Goal: Task Accomplishment & Management: Complete application form

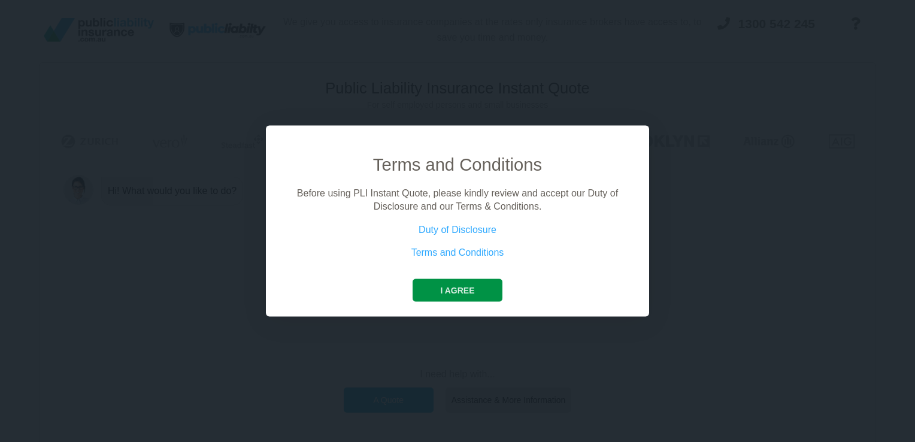
click at [465, 291] on button "I agree" at bounding box center [457, 290] width 89 height 23
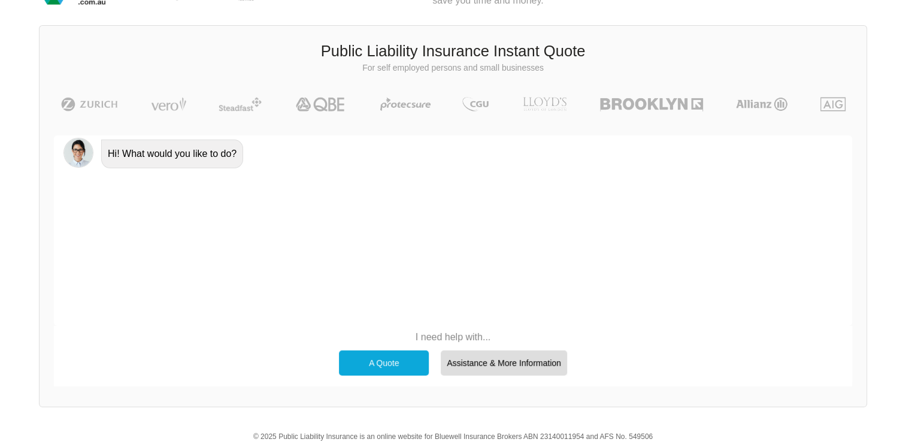
scroll to position [82, 0]
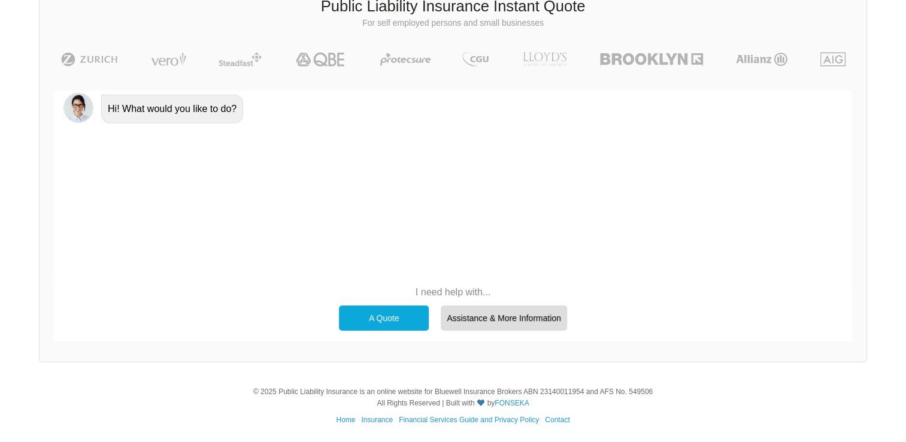
click at [386, 318] on div "A Quote" at bounding box center [384, 318] width 90 height 25
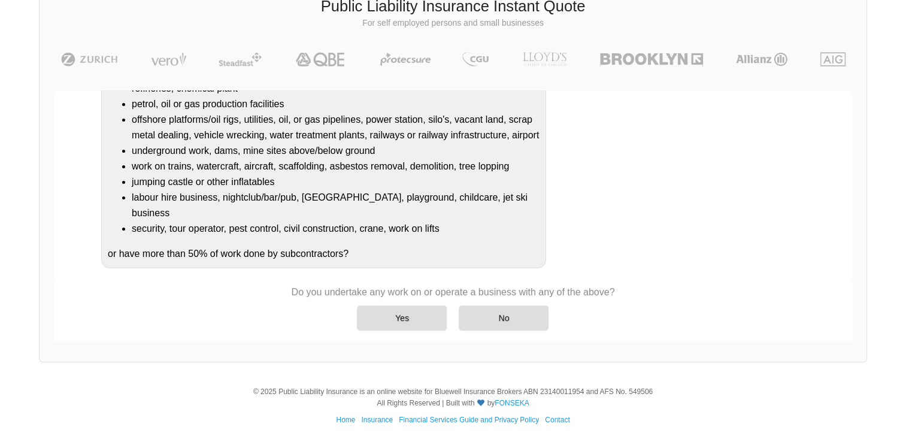
scroll to position [152, 0]
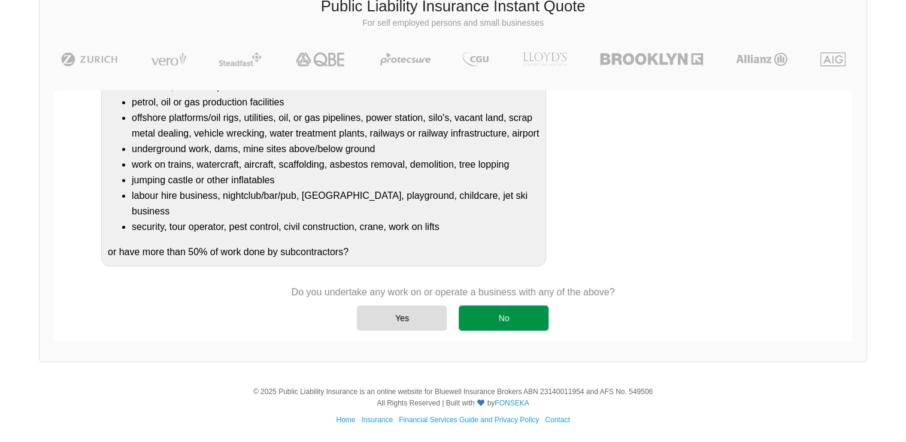
click at [501, 322] on div "No" at bounding box center [504, 318] width 90 height 25
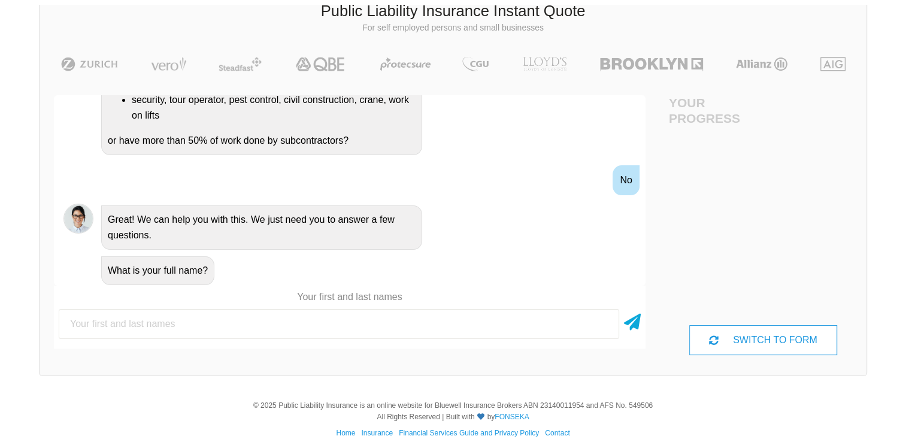
scroll to position [82, 0]
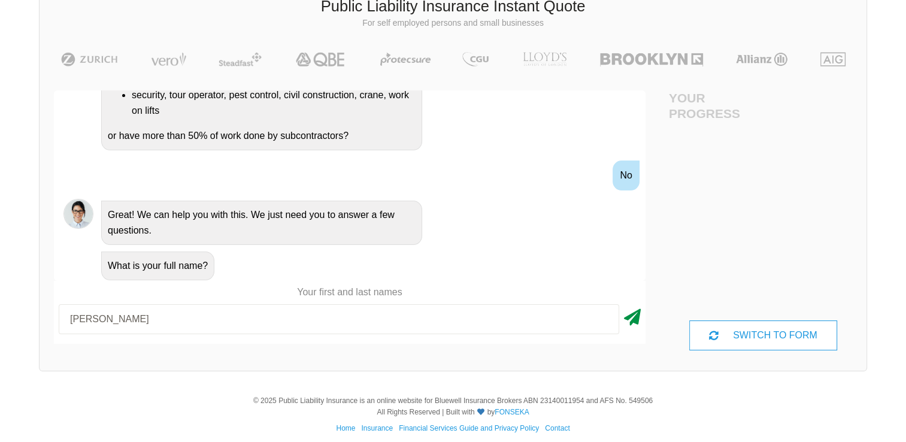
type input "[PERSON_NAME]"
click at [638, 322] on icon at bounding box center [632, 315] width 17 height 22
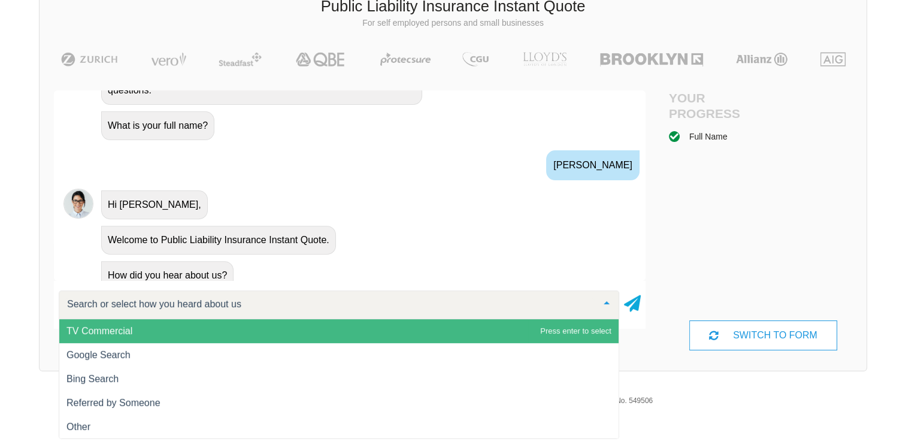
scroll to position [464, 0]
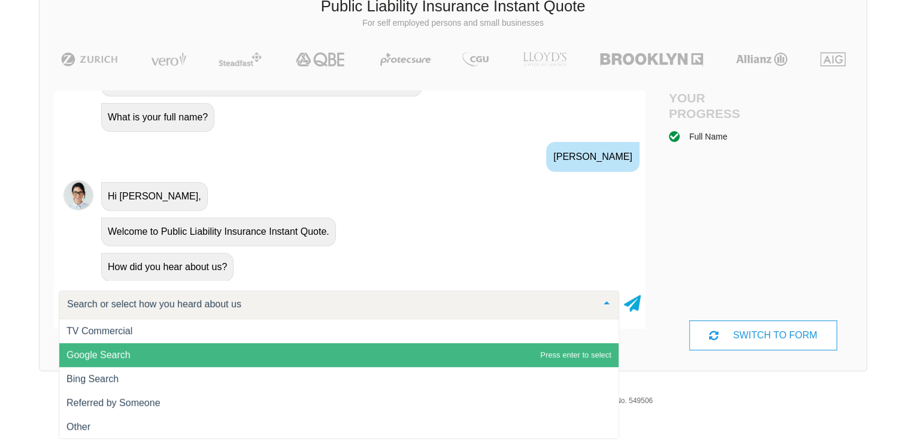
click at [101, 356] on span "Google Search" at bounding box center [98, 355] width 64 height 10
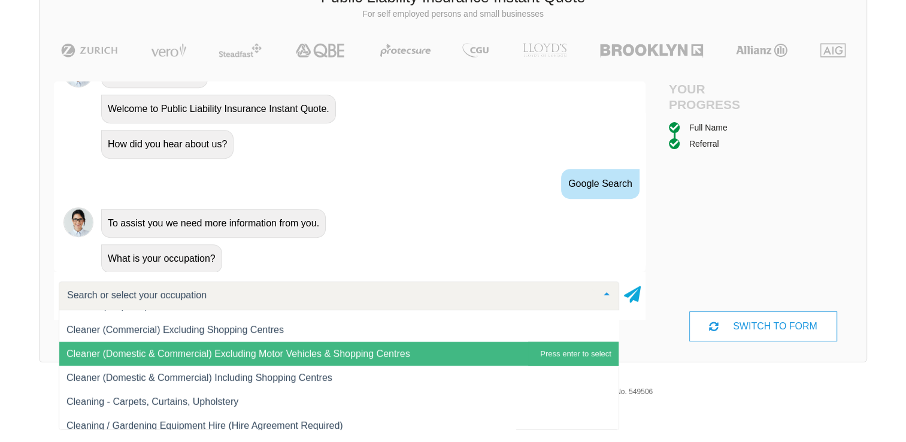
scroll to position [3441, 0]
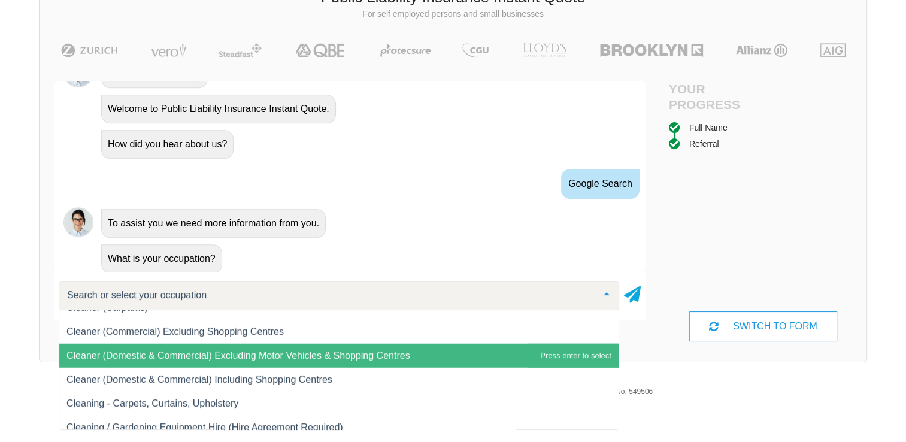
click at [220, 356] on span "Cleaner (Domestic & Commercial) Excluding Motor Vehicles & Shopping Centres" at bounding box center [238, 355] width 344 height 10
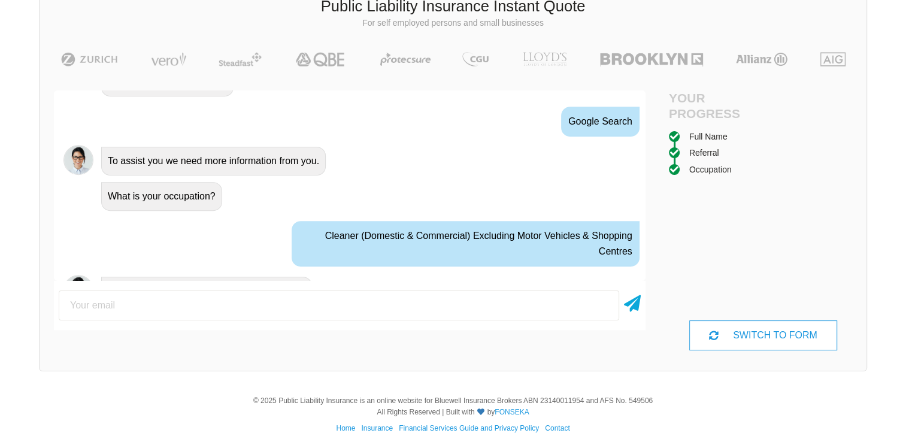
scroll to position [671, 0]
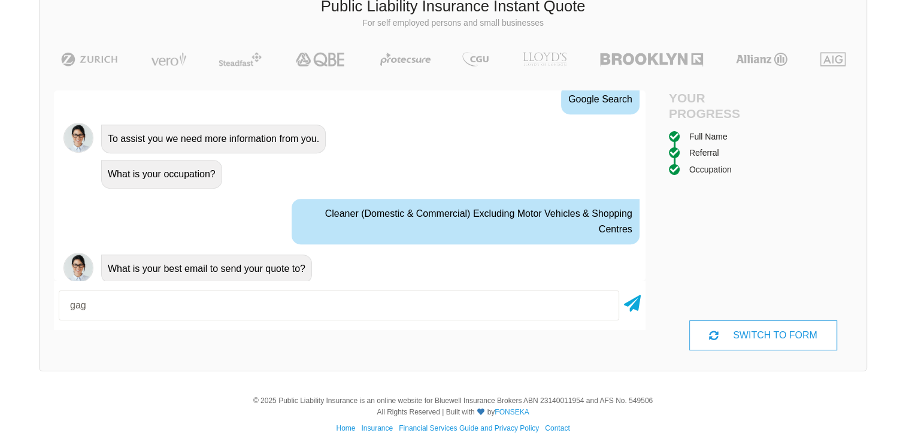
click at [333, 346] on div "Hi! What would you like to do? A Quote No problem, we can help with that, Do yo…" at bounding box center [350, 219] width 592 height 259
click at [184, 308] on input "gag" at bounding box center [339, 306] width 561 height 30
type input "[EMAIL_ADDRESS][DOMAIN_NAME]"
click at [636, 303] on icon at bounding box center [632, 302] width 17 height 22
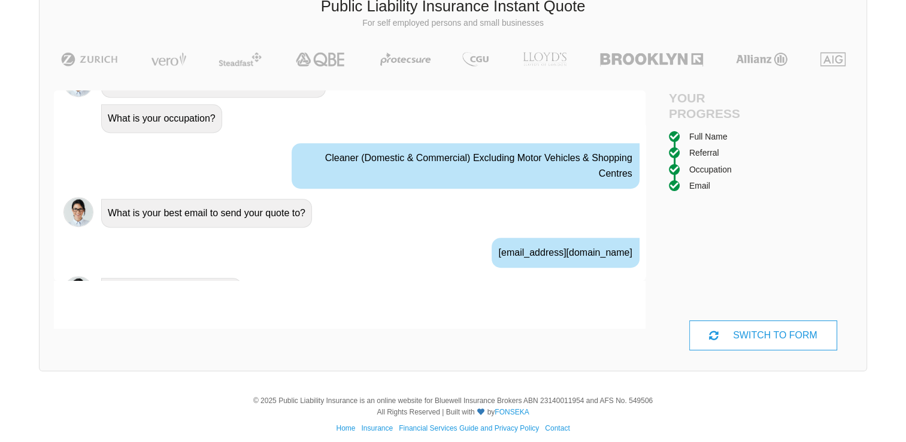
scroll to position [749, 0]
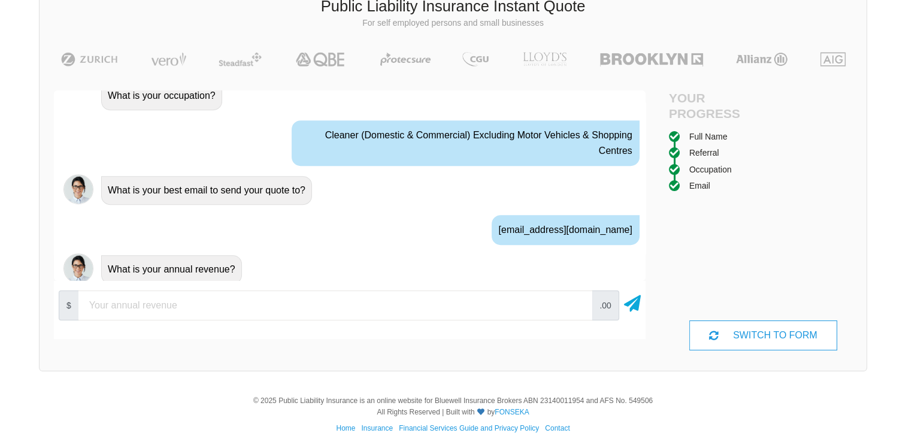
click at [172, 307] on input "number" at bounding box center [335, 306] width 514 height 30
type input "90000"
click at [635, 309] on icon at bounding box center [632, 302] width 17 height 22
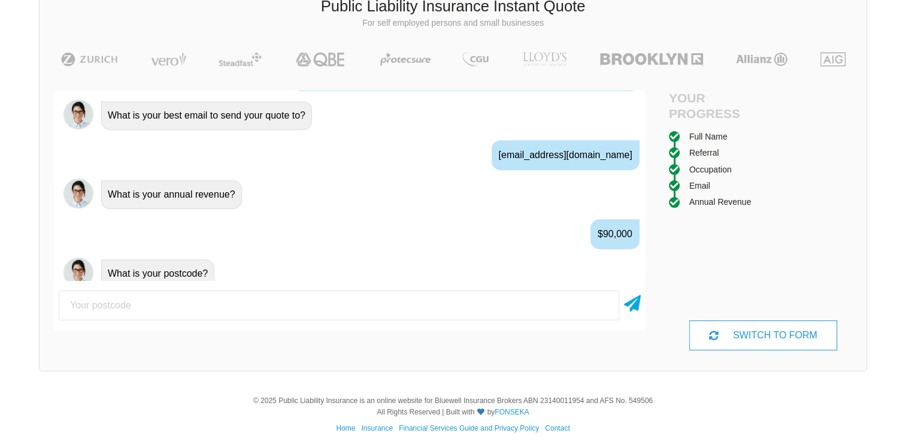
scroll to position [828, 0]
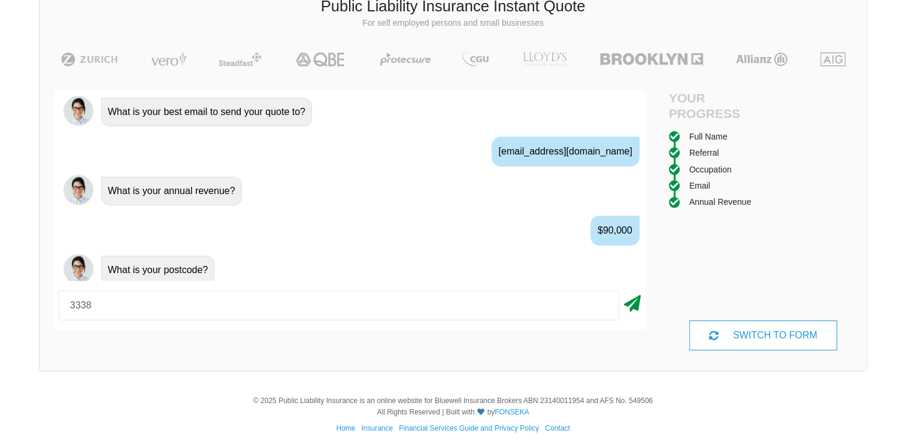
type input "3338"
click at [638, 303] on icon at bounding box center [632, 302] width 17 height 22
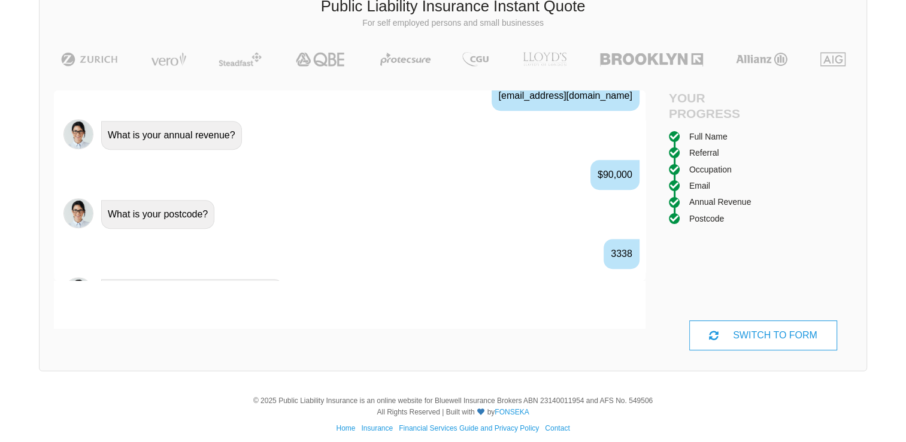
scroll to position [906, 0]
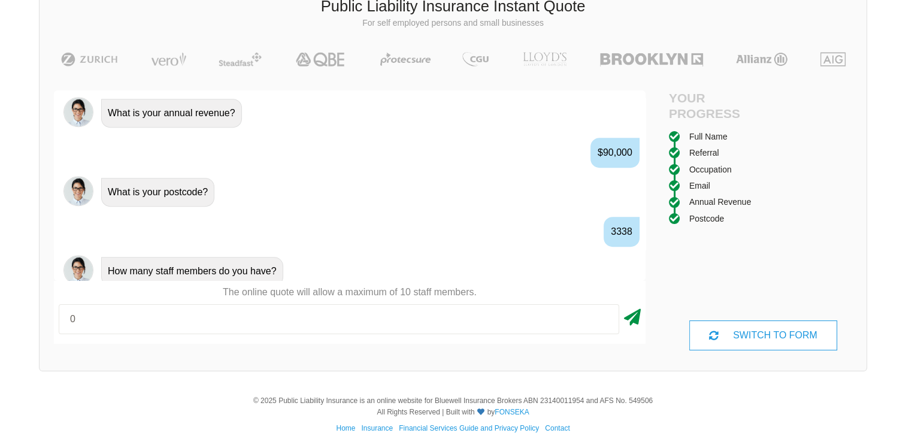
type input "0"
click at [640, 313] on icon at bounding box center [632, 315] width 17 height 22
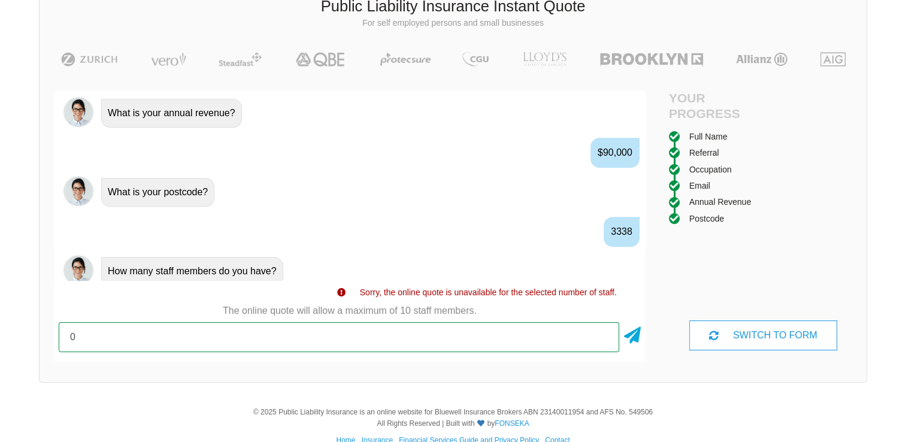
click at [237, 340] on input "0" at bounding box center [339, 337] width 561 height 30
type input "1"
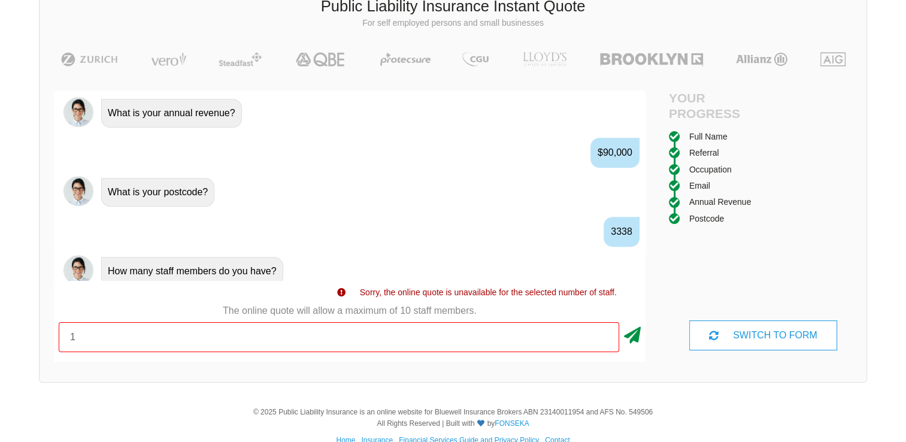
click at [637, 339] on icon at bounding box center [632, 333] width 17 height 22
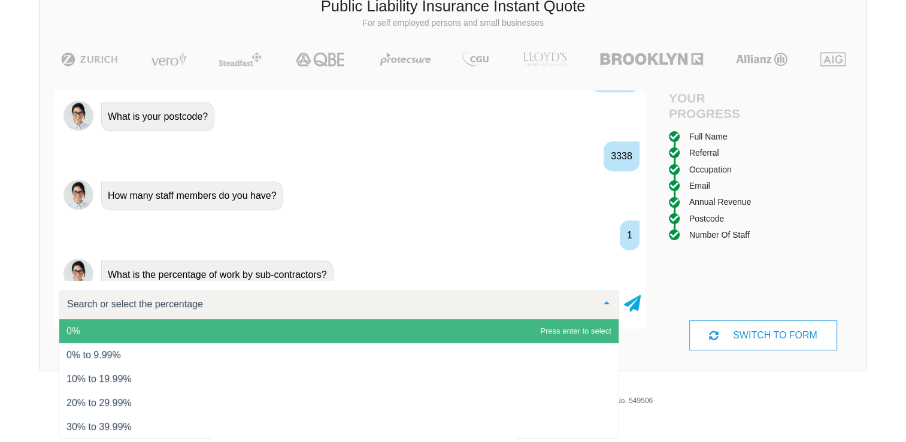
scroll to position [985, 0]
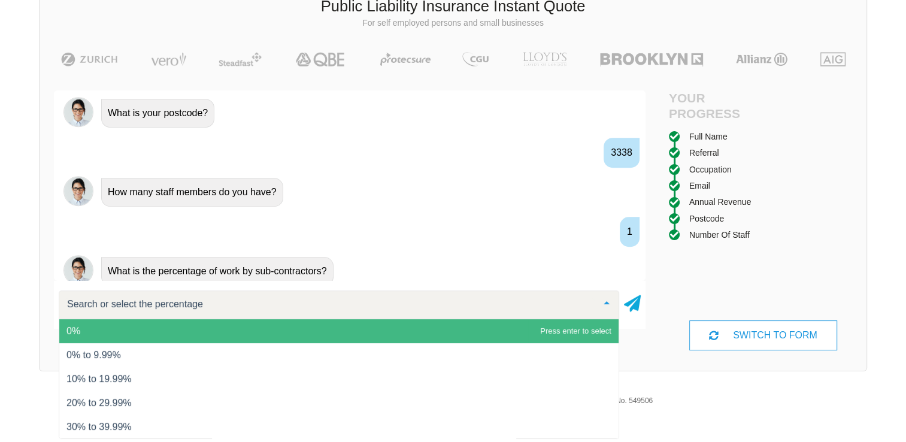
click at [77, 332] on span "0%" at bounding box center [73, 331] width 14 height 10
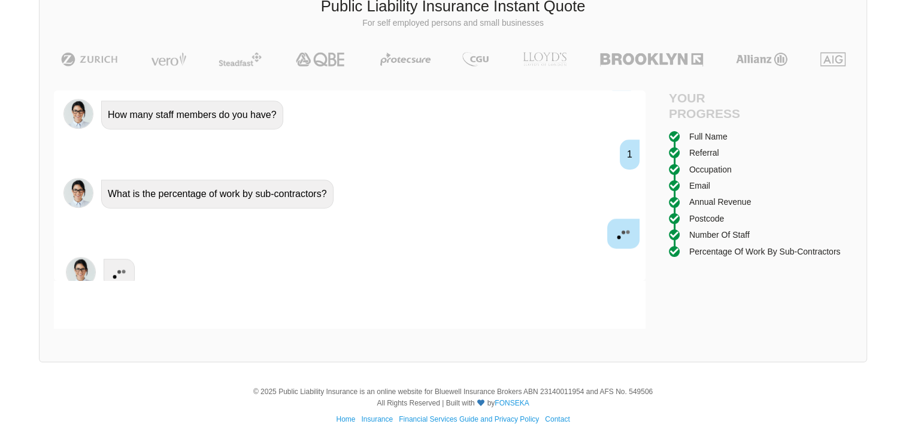
click at [77, 332] on div "Awesome! 100% Just a final check that all your details are correct. Your Summar…" at bounding box center [350, 209] width 621 height 267
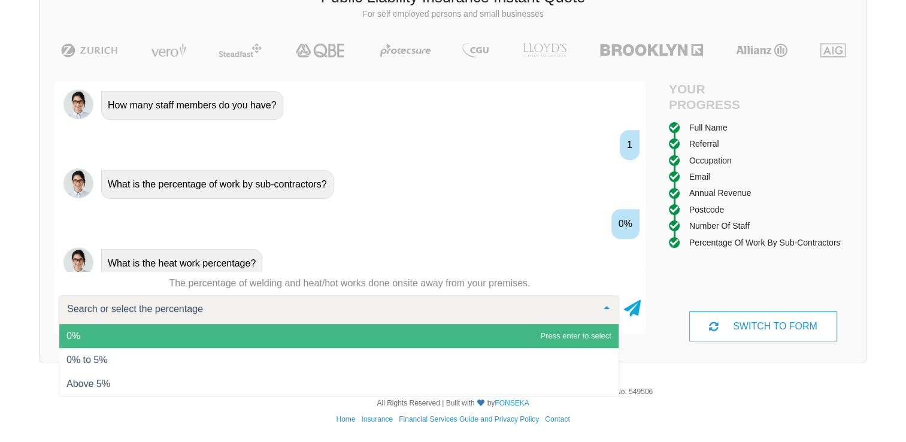
scroll to position [71, 0]
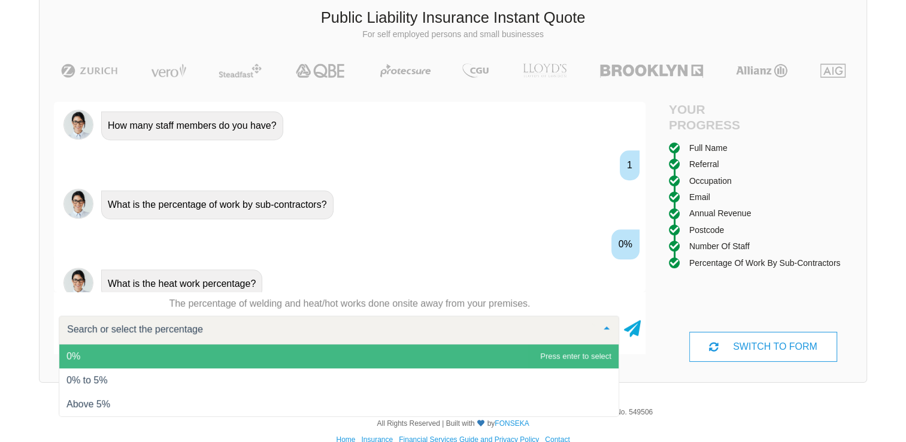
click at [72, 345] on span "0%" at bounding box center [339, 356] width 560 height 24
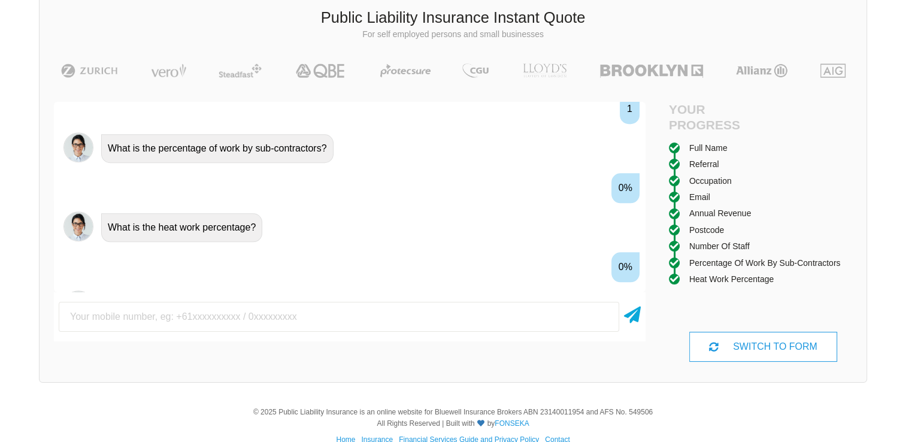
scroll to position [1141, 0]
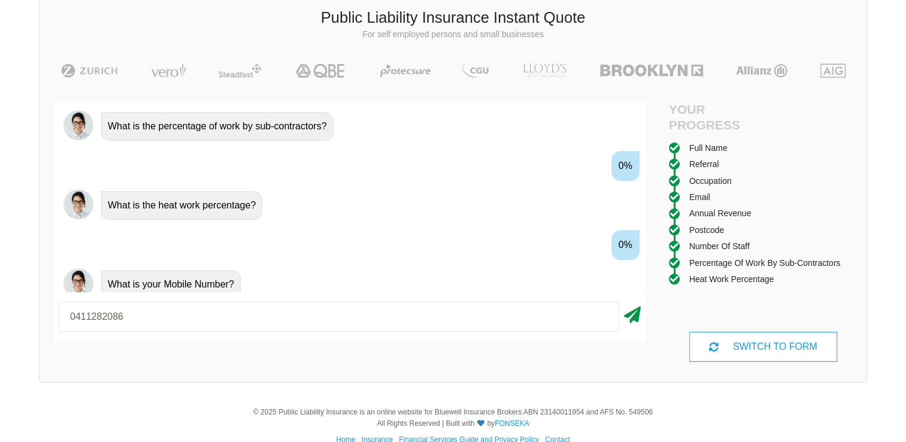
type input "0411282086"
click at [637, 319] on icon at bounding box center [632, 313] width 17 height 22
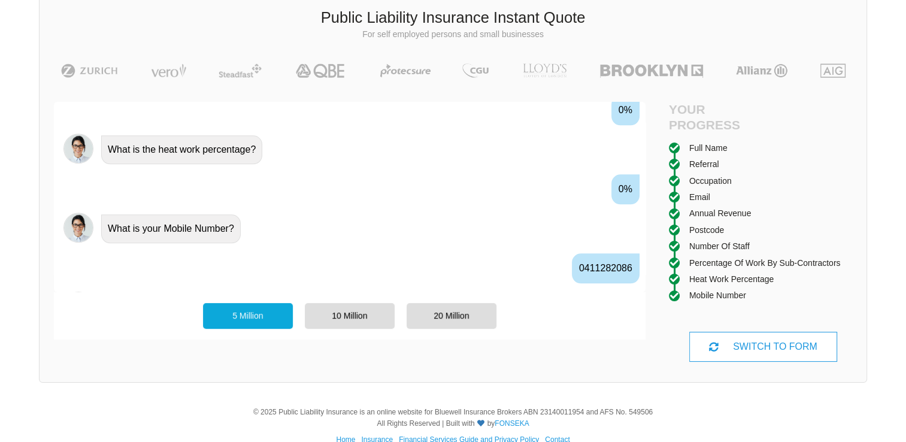
scroll to position [1220, 0]
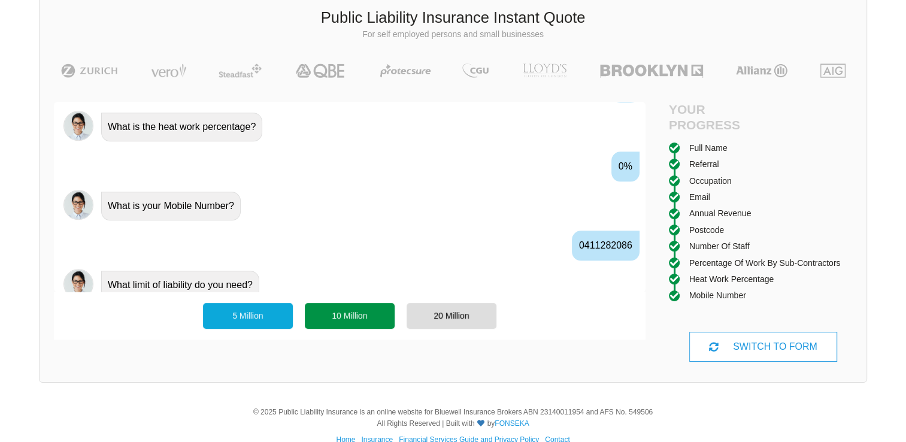
click at [352, 322] on div "10 Million" at bounding box center [350, 315] width 90 height 25
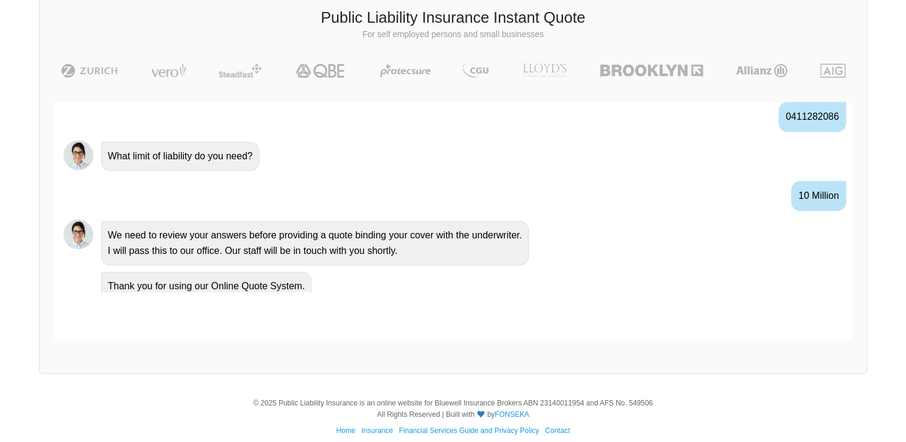
scroll to position [82, 0]
